Goal: Information Seeking & Learning: Learn about a topic

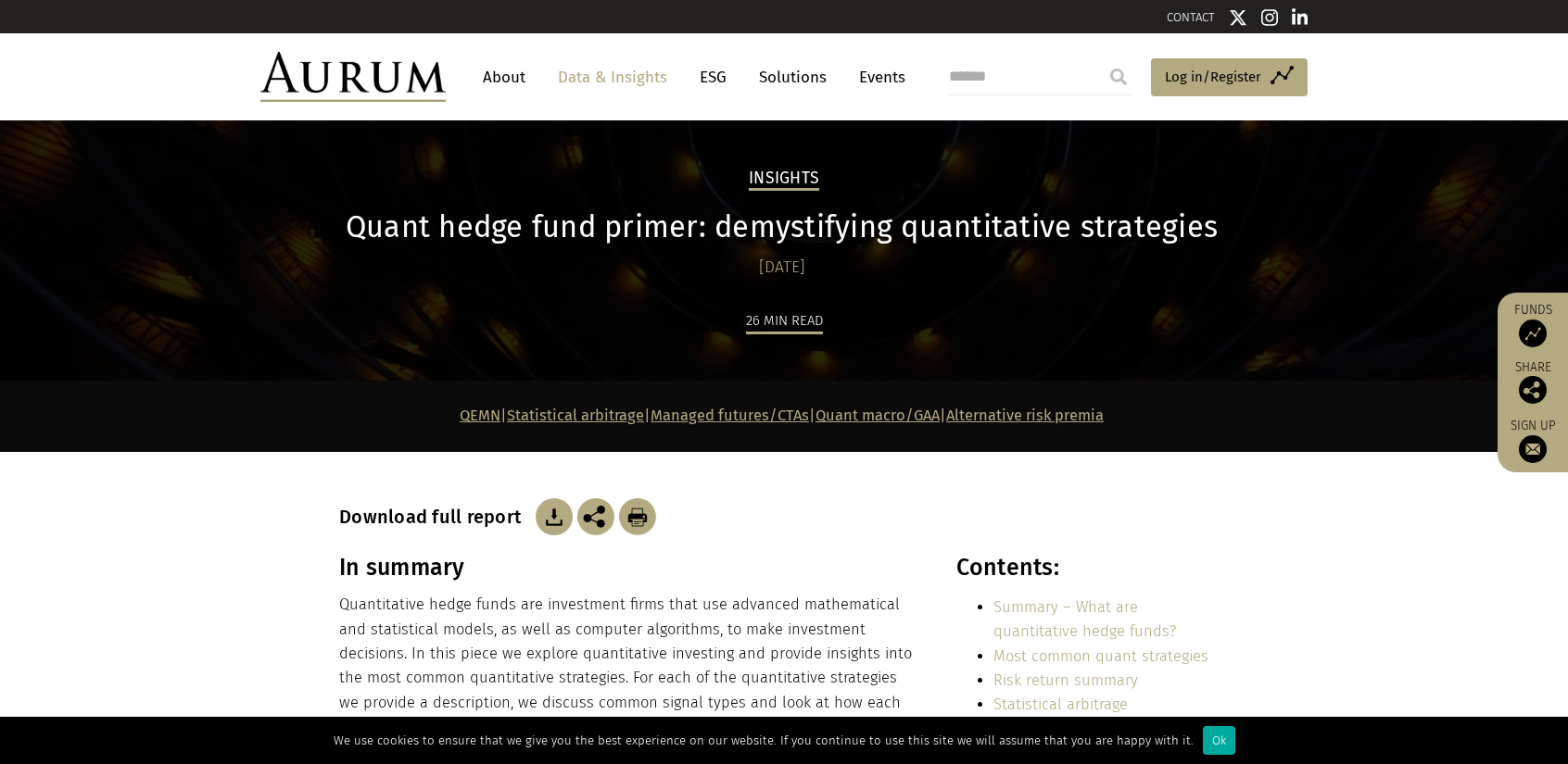
click at [1454, 606] on section "In summary Quantitative hedge funds are investment firms that use advanced math…" at bounding box center [784, 735] width 1568 height 362
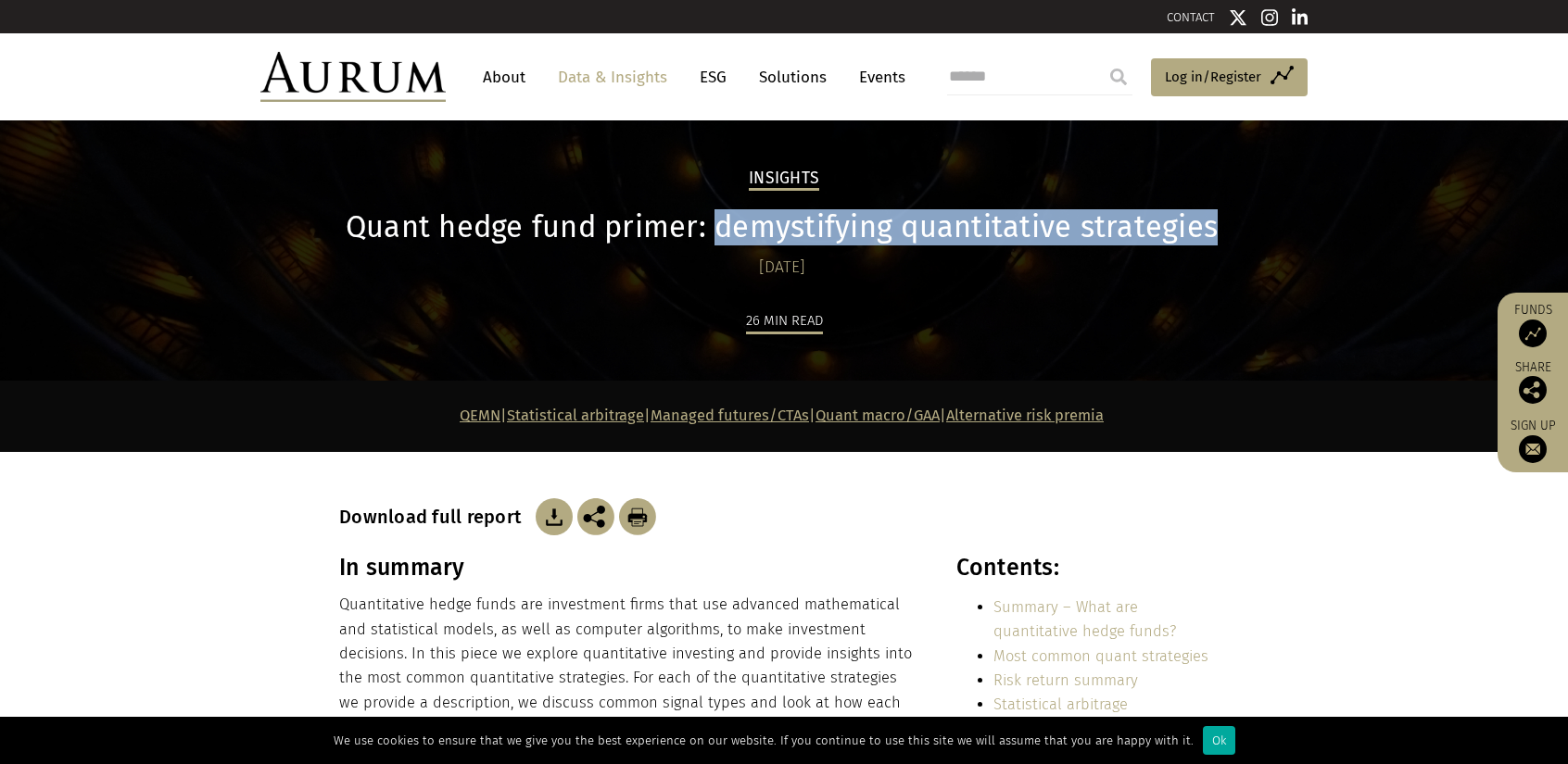
drag, startPoint x: 716, startPoint y: 227, endPoint x: 1215, endPoint y: 223, distance: 499.0
click at [1215, 223] on h1 "Quant hedge fund primer: demystifying quantitative strategies" at bounding box center [781, 227] width 885 height 36
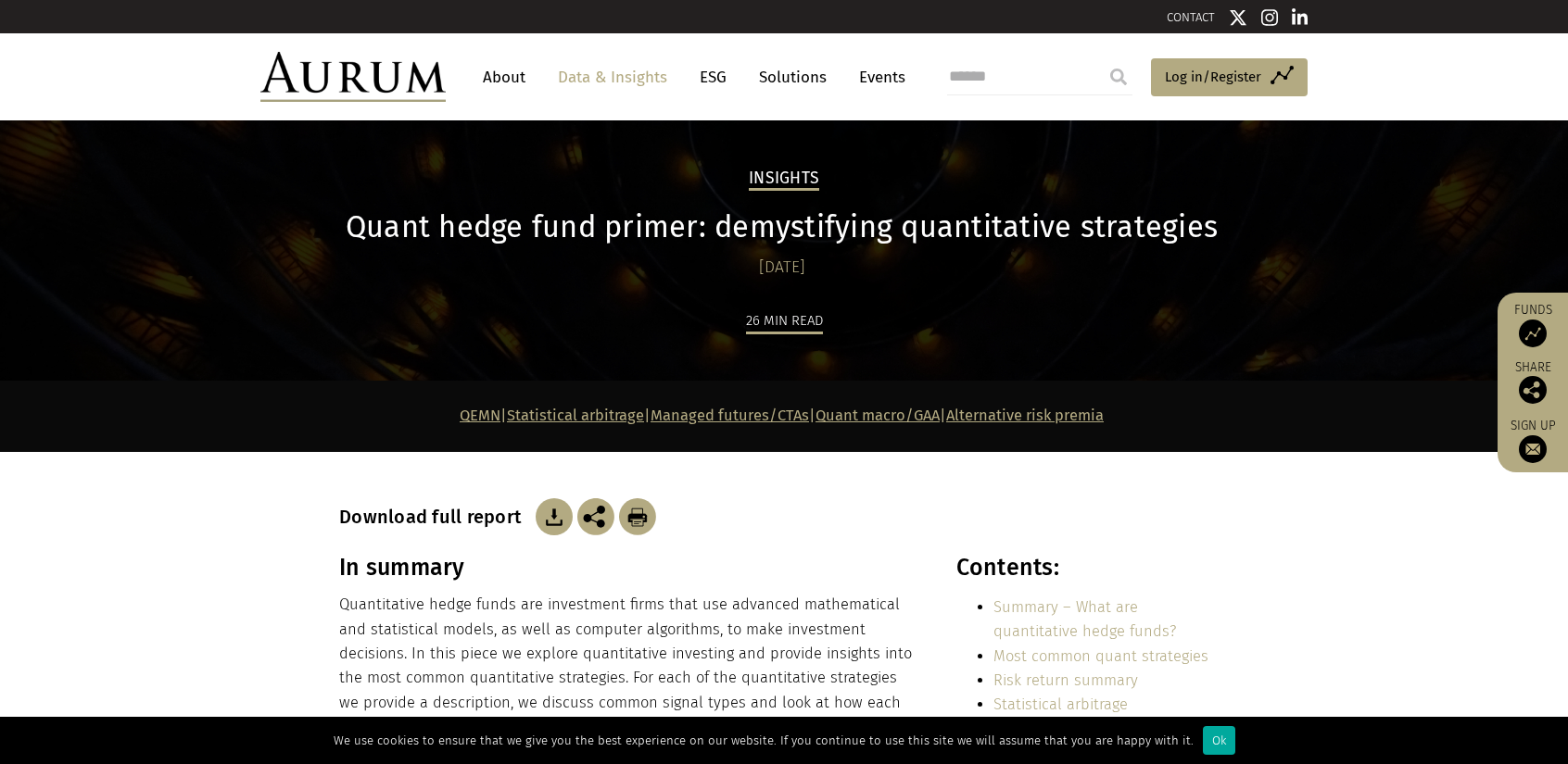
click at [1281, 572] on section "In summary Quantitative hedge funds are investment firms that use advanced math…" at bounding box center [784, 735] width 1568 height 362
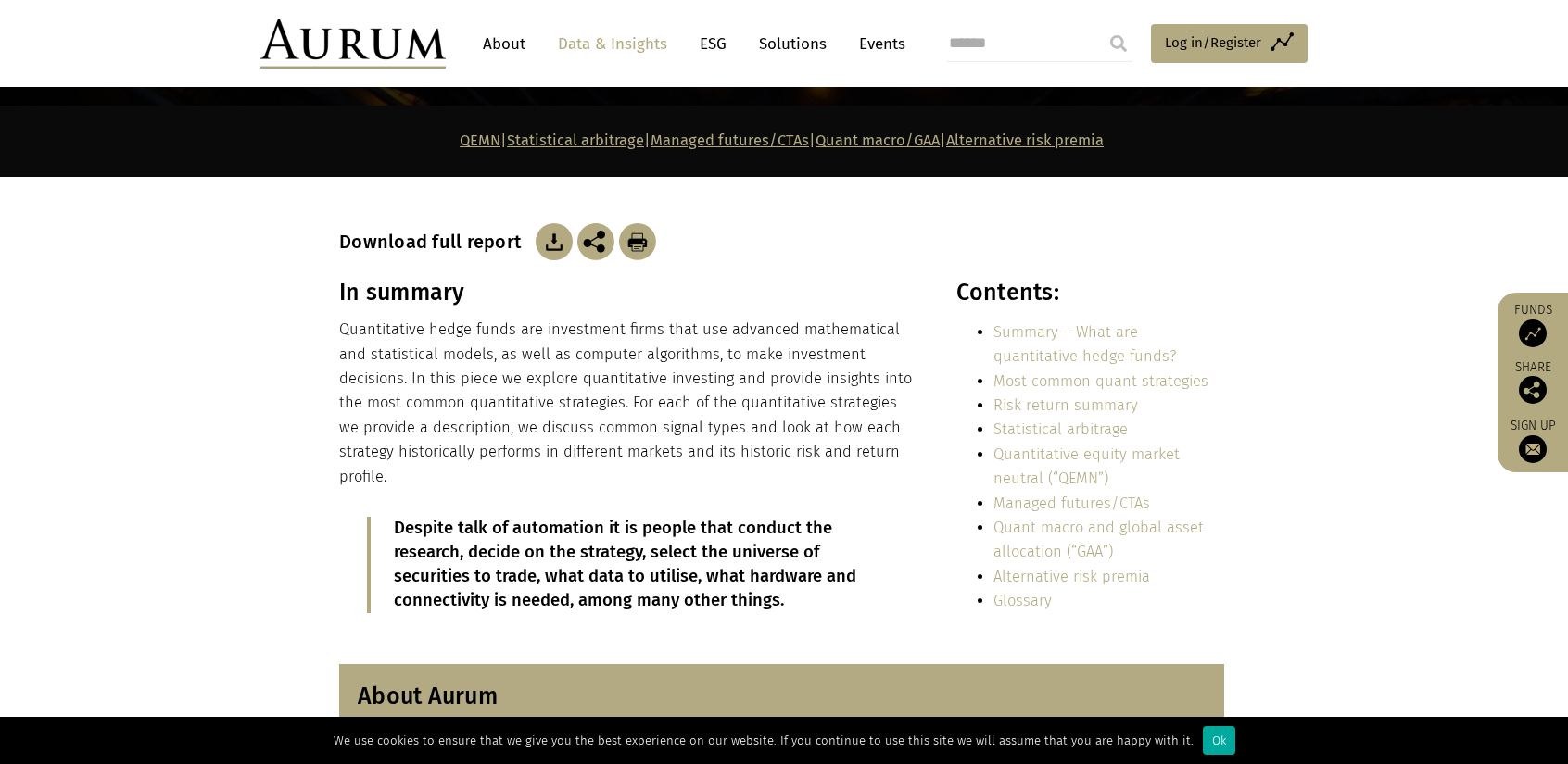
scroll to position [285, 0]
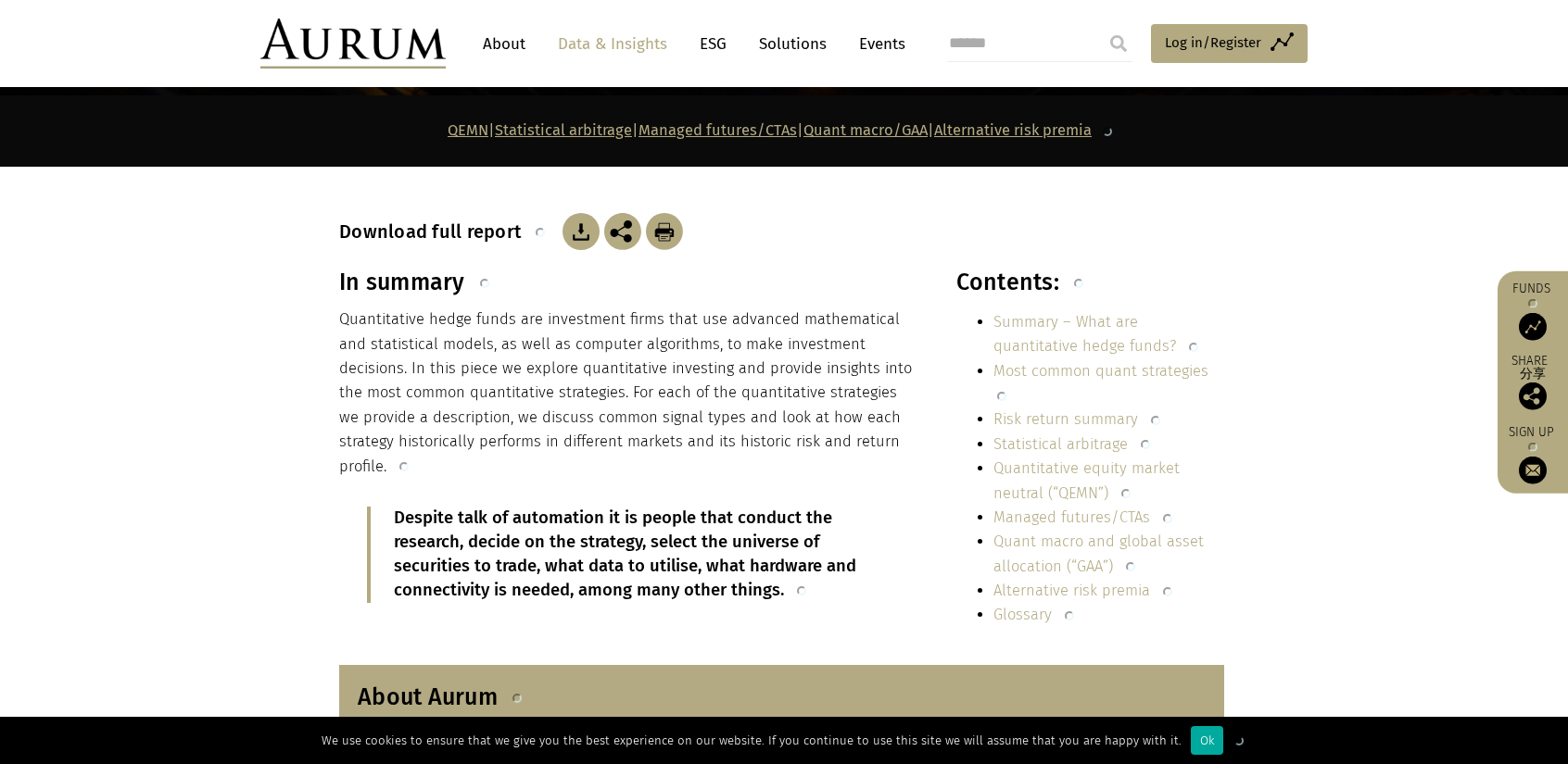
click at [1435, 400] on section "In summary Quantitative hedge funds are investment firms that use advanced math…" at bounding box center [784, 455] width 1568 height 373
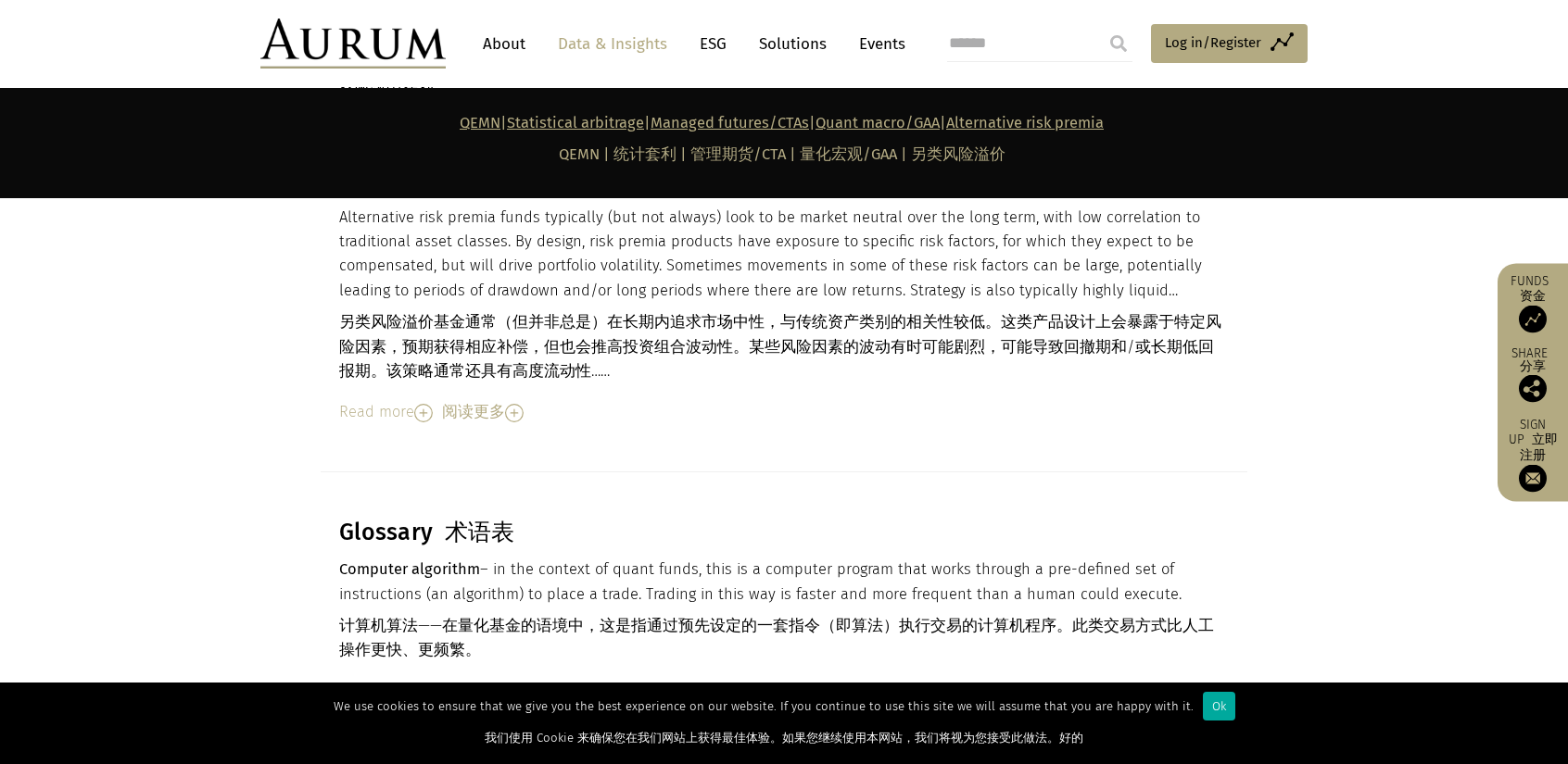
scroll to position [11468, 0]
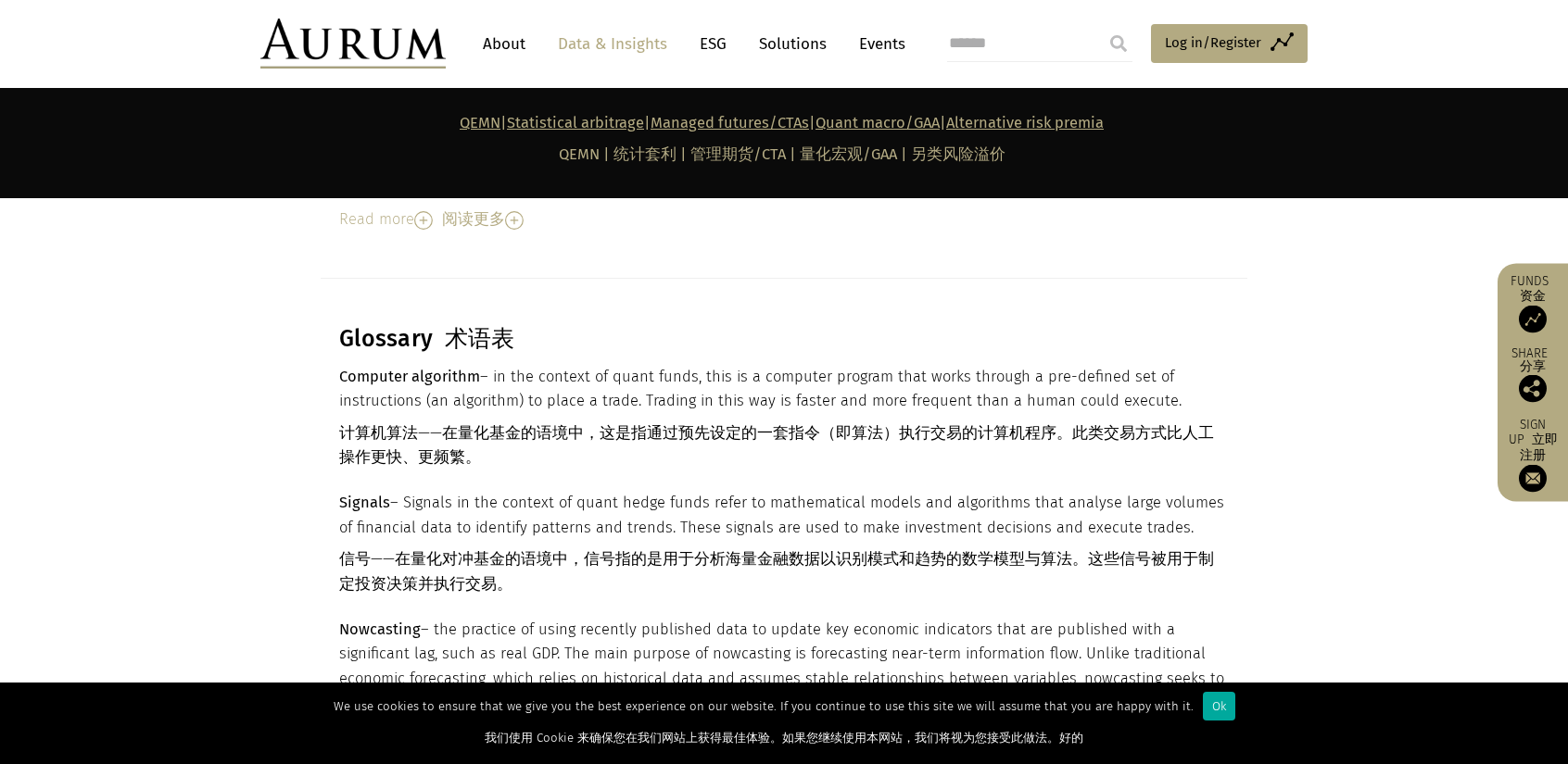
scroll to position [11298, 0]
